Goal: Use online tool/utility: Utilize a website feature to perform a specific function

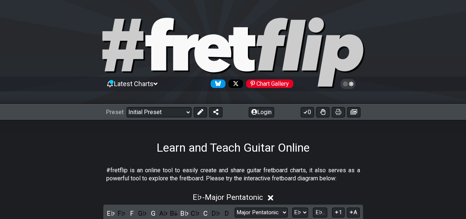
select select "Major Pentatonic"
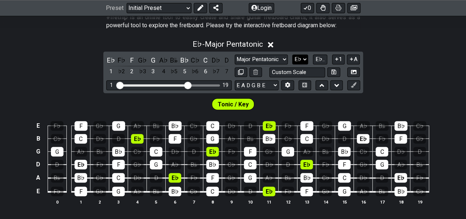
select select "A"
click option "A" at bounding box center [0, 0] width 0 height 0
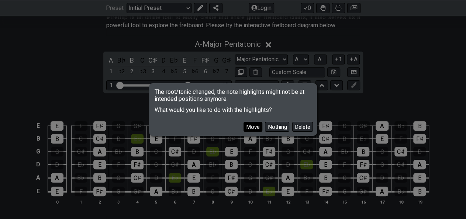
click at [257, 124] on button "Move" at bounding box center [252, 127] width 19 height 10
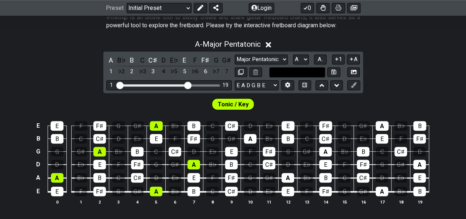
click at [299, 72] on input "text" at bounding box center [297, 72] width 56 height 10
type input "Custom Scale"
click option "Mixolydian" at bounding box center [0, 0] width 0 height 0
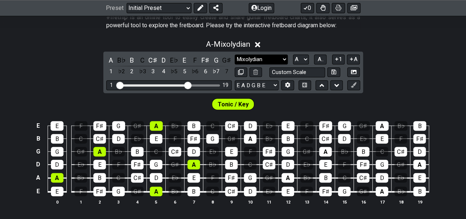
select select "Major Pentatonic"
click option "Major Pentatonic" at bounding box center [0, 0] width 0 height 0
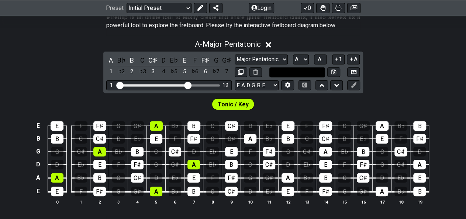
click at [300, 74] on input "text" at bounding box center [297, 72] width 56 height 10
click at [120, 175] on div "C" at bounding box center [118, 178] width 13 height 10
type input "Custom Scale"
click at [157, 152] on div "C" at bounding box center [156, 152] width 13 height 10
click at [51, 77] on div "A - Major Pentatonic A B♭ B C C♯ D E♭ E F F♯ G G♯ 1 ♭2 2 ♭3 3 4 ♭5 5 ♭6 6 ♭7 7 …" at bounding box center [233, 125] width 466 height 180
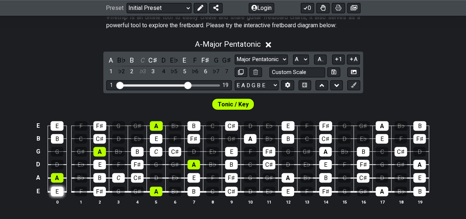
click at [61, 192] on div "E" at bounding box center [57, 192] width 13 height 10
click at [62, 178] on div "A" at bounding box center [57, 178] width 13 height 10
click at [59, 143] on div "B" at bounding box center [57, 139] width 13 height 10
click at [60, 123] on div "E" at bounding box center [56, 126] width 13 height 10
click at [191, 191] on div "B" at bounding box center [193, 192] width 13 height 10
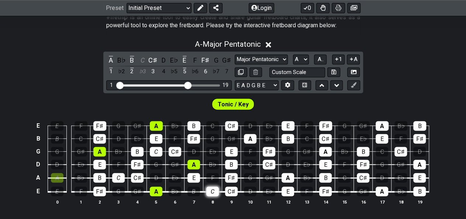
click at [209, 190] on div "C" at bounding box center [212, 192] width 13 height 10
click at [160, 178] on div "D" at bounding box center [156, 178] width 13 height 10
click at [171, 177] on div "E♭" at bounding box center [174, 178] width 13 height 10
click at [193, 175] on div "E" at bounding box center [193, 178] width 13 height 10
click at [194, 176] on div "E" at bounding box center [193, 178] width 13 height 10
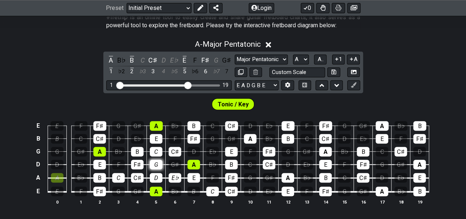
click at [160, 165] on div "G" at bounding box center [156, 165] width 13 height 10
click at [178, 149] on div "C♯" at bounding box center [174, 152] width 13 height 10
click at [190, 149] on div "D" at bounding box center [193, 152] width 13 height 10
click at [216, 150] on div "E♭" at bounding box center [212, 152] width 13 height 10
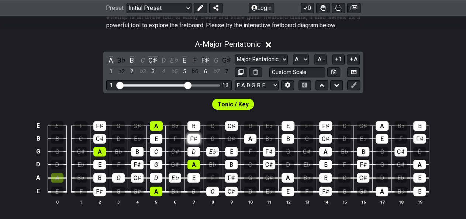
click at [192, 138] on div "F♯" at bounding box center [193, 139] width 13 height 10
click at [212, 135] on div "G" at bounding box center [212, 139] width 13 height 10
click at [193, 124] on div "B" at bounding box center [193, 126] width 13 height 10
click at [208, 124] on div "C" at bounding box center [212, 126] width 13 height 10
click at [234, 194] on div "C♯" at bounding box center [231, 192] width 13 height 10
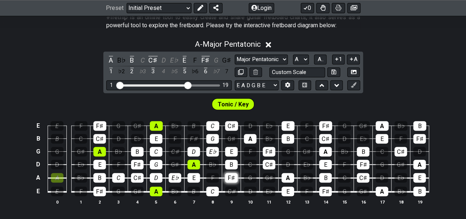
click at [235, 179] on div "F♯" at bounding box center [231, 178] width 13 height 10
click at [233, 167] on div "B" at bounding box center [231, 165] width 13 height 10
click at [230, 155] on tbody "E E F F♯ G G♯ A B♭ B C C♯ D E♭ E F F♯ G G♯ A B♭ B B B C C♯ D E♭ E F F♯ G G♯ A B…" at bounding box center [231, 156] width 395 height 87
click at [231, 147] on div "E" at bounding box center [231, 152] width 13 height 10
click at [230, 125] on div "C♯" at bounding box center [231, 126] width 13 height 10
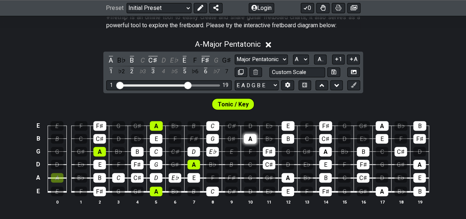
click at [247, 135] on div "A" at bounding box center [250, 139] width 13 height 10
click at [265, 149] on div "F♯" at bounding box center [268, 152] width 13 height 10
click at [271, 161] on div "C♯" at bounding box center [268, 165] width 13 height 10
click at [424, 67] on div "A - Major Pentatonic A B♭ B C C♯ D E♭ E F F♯ G G♯ 1 ♭2 2 ♭3 3 4 ♭5 5 ♭6 6 ♭7 7 …" at bounding box center [233, 125] width 466 height 180
click at [356, 72] on button at bounding box center [353, 72] width 13 height 10
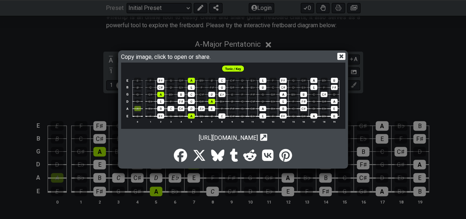
click at [342, 53] on icon at bounding box center [341, 56] width 8 height 7
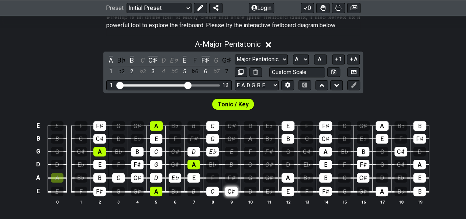
click at [234, 190] on div "C♯" at bounding box center [231, 192] width 13 height 10
click at [234, 175] on div "F♯" at bounding box center [231, 178] width 13 height 10
click at [234, 164] on div "B" at bounding box center [231, 165] width 13 height 10
click at [247, 163] on div "C" at bounding box center [250, 165] width 13 height 10
click at [269, 163] on div "C♯" at bounding box center [268, 165] width 13 height 10
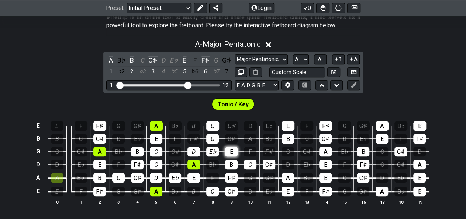
click at [232, 150] on div "E" at bounding box center [231, 152] width 13 height 10
click at [267, 147] on div "F♯" at bounding box center [268, 152] width 13 height 10
click at [449, 204] on div "E E F F♯ G G♯ A B♭ B C C♯ D E♭ E F F♯ G G♯ A B♭ B B B C C♯ D E♭ E F F♯ G G♯ A B…" at bounding box center [233, 164] width 466 height 104
click at [250, 139] on div "A" at bounding box center [250, 139] width 13 height 10
click at [306, 135] on div "C" at bounding box center [306, 139] width 13 height 10
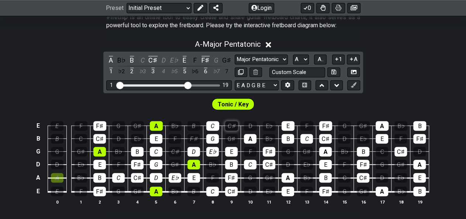
click at [233, 123] on div "C♯" at bounding box center [231, 126] width 13 height 10
click at [310, 136] on div "C" at bounding box center [306, 139] width 13 height 10
drag, startPoint x: 323, startPoint y: 126, endPoint x: 326, endPoint y: 134, distance: 8.6
click at [323, 126] on div "F♯" at bounding box center [325, 126] width 13 height 10
click at [327, 139] on div "C♯" at bounding box center [325, 139] width 13 height 10
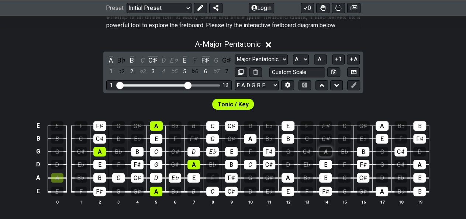
click at [326, 150] on div "A" at bounding box center [325, 152] width 13 height 10
click at [326, 166] on div "E" at bounding box center [325, 165] width 13 height 10
click at [326, 177] on div "B" at bounding box center [325, 178] width 13 height 10
click at [325, 193] on div "F♯" at bounding box center [325, 192] width 13 height 10
click at [362, 178] on div "C♯" at bounding box center [362, 178] width 13 height 10
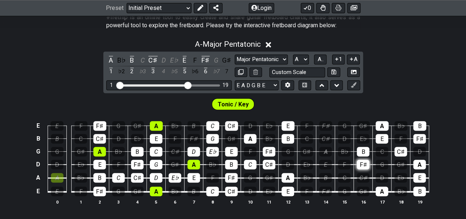
click at [361, 164] on div "F♯" at bounding box center [362, 165] width 13 height 10
click at [362, 156] on div "B" at bounding box center [362, 152] width 13 height 10
click at [382, 191] on div "A" at bounding box center [381, 192] width 13 height 10
click at [382, 134] on div "E" at bounding box center [381, 139] width 13 height 10
drag, startPoint x: 380, startPoint y: 122, endPoint x: 390, endPoint y: 143, distance: 22.4
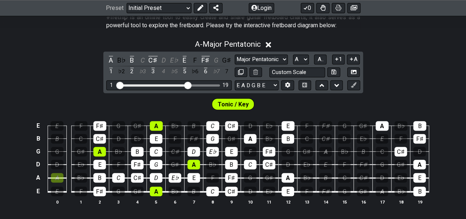
click at [380, 123] on div "A" at bounding box center [381, 126] width 13 height 10
click at [396, 149] on div "C♯" at bounding box center [400, 152] width 13 height 10
drag, startPoint x: 420, startPoint y: 192, endPoint x: 420, endPoint y: 183, distance: 8.5
click at [420, 190] on div "B" at bounding box center [419, 192] width 13 height 10
click at [420, 182] on div "E" at bounding box center [419, 178] width 13 height 10
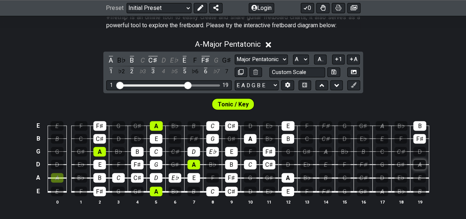
click at [415, 164] on div "A" at bounding box center [419, 165] width 13 height 10
click at [415, 140] on div "F♯" at bounding box center [419, 139] width 13 height 10
click at [414, 123] on div "B" at bounding box center [419, 126] width 13 height 10
click at [400, 211] on div "E E F F♯ G G♯ A B♭ B C C♯ D E♭ E F F♯ G G♯ A B♭ B B B C C♯ D E♭ E F F♯ G G♯ A B…" at bounding box center [233, 164] width 466 height 104
click at [345, 192] on div "G" at bounding box center [344, 192] width 13 height 10
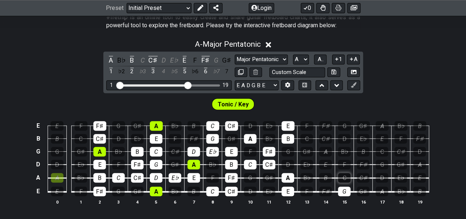
click at [343, 174] on div "C" at bounding box center [344, 178] width 13 height 10
click at [437, 207] on div "E E F F♯ G G♯ A B♭ B C C♯ D E♭ E F F♯ G G♯ A B♭ B B B C C♯ D E♭ E F F♯ G G♯ A B…" at bounding box center [233, 164] width 466 height 104
click at [291, 163] on div "D" at bounding box center [287, 165] width 13 height 10
click at [306, 162] on div "E♭" at bounding box center [306, 165] width 13 height 10
click at [327, 161] on div "E" at bounding box center [325, 165] width 13 height 10
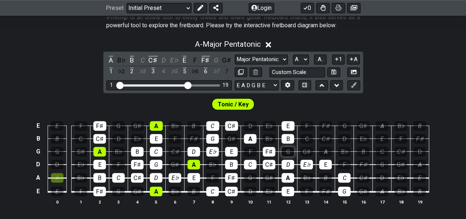
click at [288, 149] on div "G" at bounding box center [287, 152] width 13 height 10
click at [321, 149] on div "A" at bounding box center [325, 152] width 13 height 10
click at [310, 136] on div "C" at bounding box center [306, 139] width 13 height 10
click at [346, 140] on div "D" at bounding box center [344, 139] width 13 height 10
click at [362, 138] on div "E♭" at bounding box center [362, 139] width 13 height 10
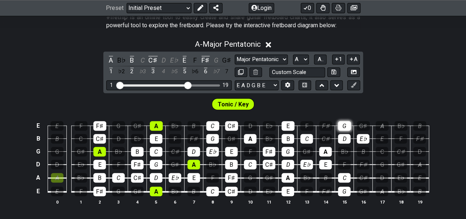
click at [343, 123] on div "G" at bounding box center [344, 126] width 13 height 10
click at [435, 84] on div "A - Major Pentatonic A B♭ B C C♯ D E♭ E F F♯ G G♯ 1 ♭2 2 ♭3 3 4 ♭5 5 ♭6 6 ♭7 7 …" at bounding box center [233, 125] width 466 height 180
click at [288, 176] on div "A" at bounding box center [287, 178] width 13 height 10
click at [243, 71] on icon at bounding box center [241, 72] width 6 height 6
select select "Major Pentatonic"
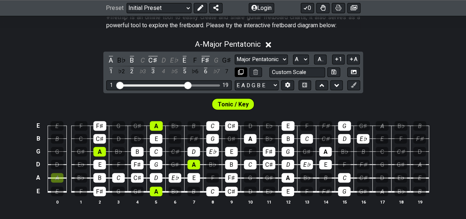
select select "A"
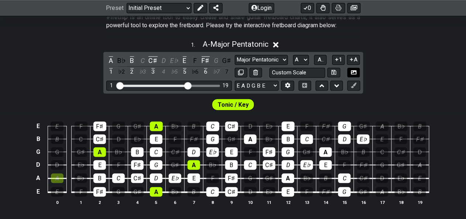
click at [355, 72] on icon at bounding box center [354, 72] width 6 height 4
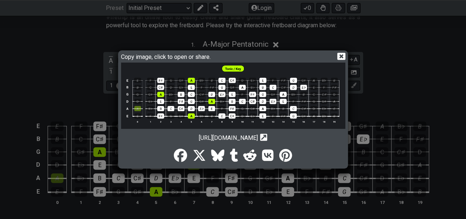
click at [341, 53] on icon at bounding box center [341, 56] width 8 height 7
